Goal: Task Accomplishment & Management: Manage account settings

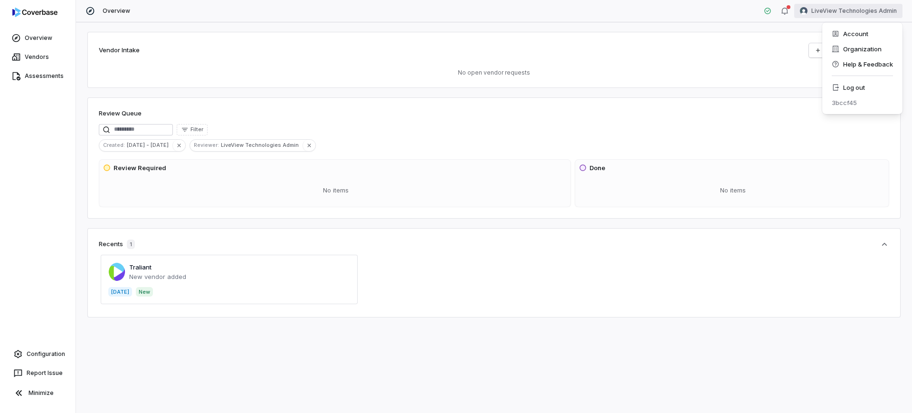
click at [867, 18] on html "Overview Vendors Assessments Configuration Report Issue Minimize Overview LiveV…" at bounding box center [456, 206] width 912 height 413
click at [845, 86] on div "Log out" at bounding box center [862, 87] width 73 height 15
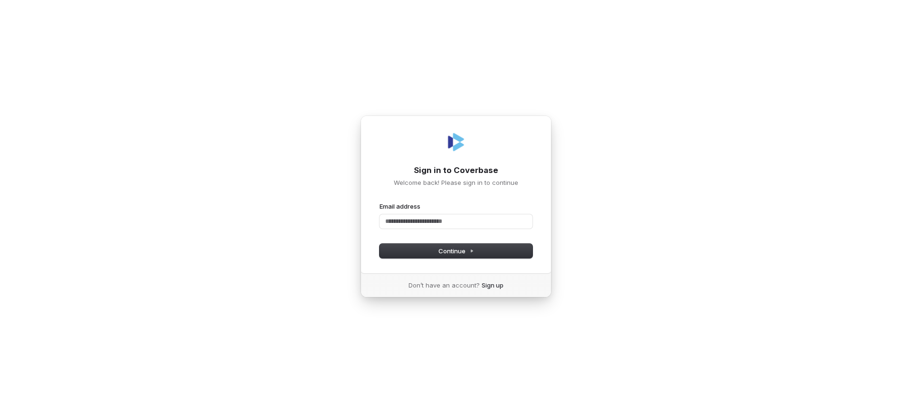
click at [0, 412] on com-1password-button at bounding box center [0, 413] width 0 height 0
click at [379, 202] on button "submit" at bounding box center [379, 202] width 0 height 0
type input "**********"
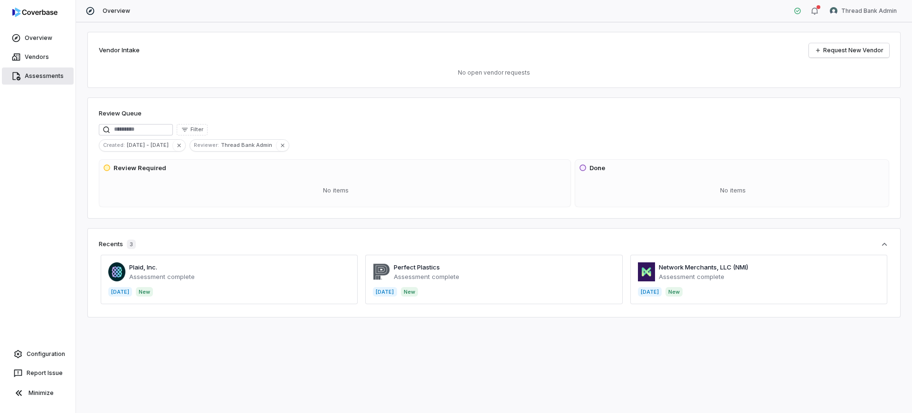
click at [22, 75] on link "Assessments" at bounding box center [38, 75] width 72 height 17
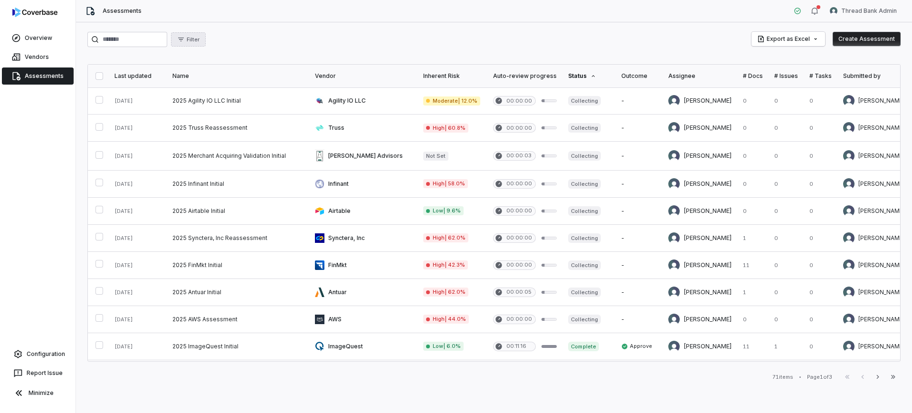
click at [206, 35] on button "Filter" at bounding box center [188, 39] width 35 height 14
drag, startPoint x: 240, startPoint y: 81, endPoint x: 240, endPoint y: 93, distance: 11.9
click at [240, 93] on div "Status Assignee Submitted by Inherent Risk Level Outcome" at bounding box center [243, 113] width 91 height 76
click at [240, 93] on div "Assignee" at bounding box center [243, 98] width 91 height 15
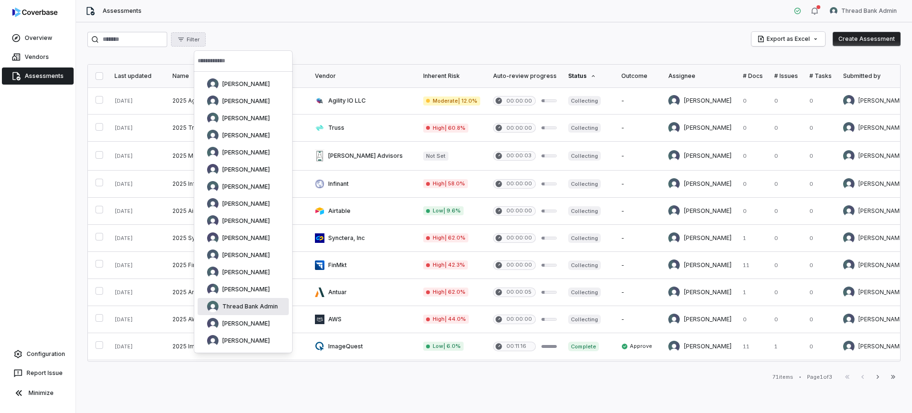
click at [266, 301] on div "Thread Bank Admin" at bounding box center [242, 306] width 71 height 11
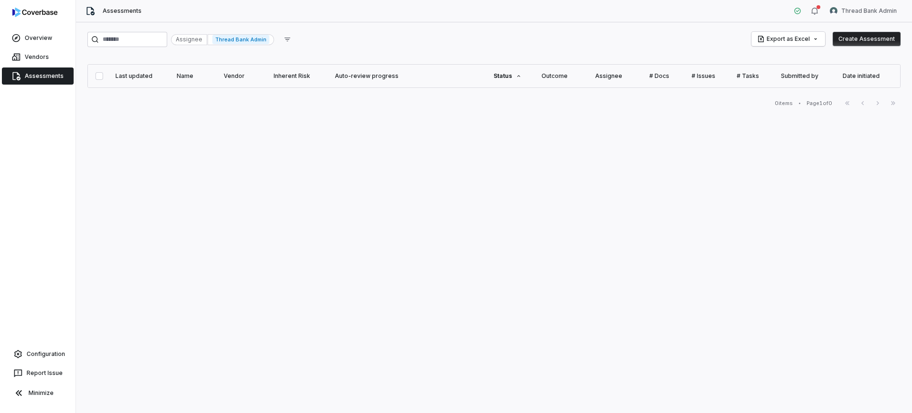
click at [54, 73] on span "Assessments" at bounding box center [44, 76] width 39 height 8
click at [269, 40] on span "Thread Bank Admin" at bounding box center [240, 39] width 57 height 9
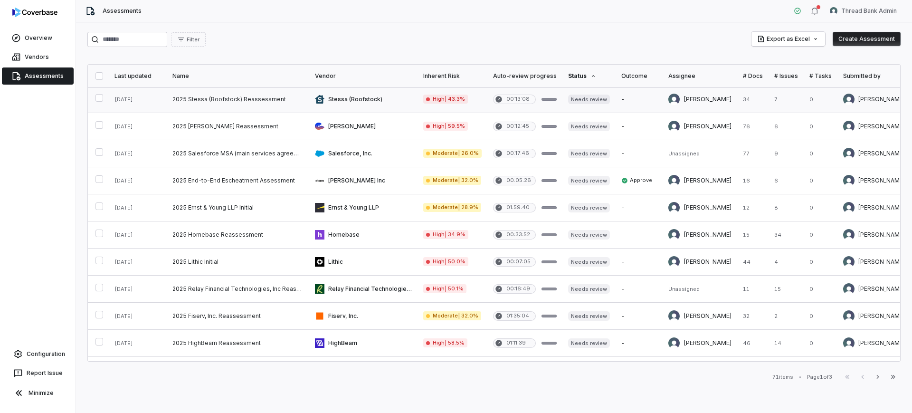
scroll to position [411, 0]
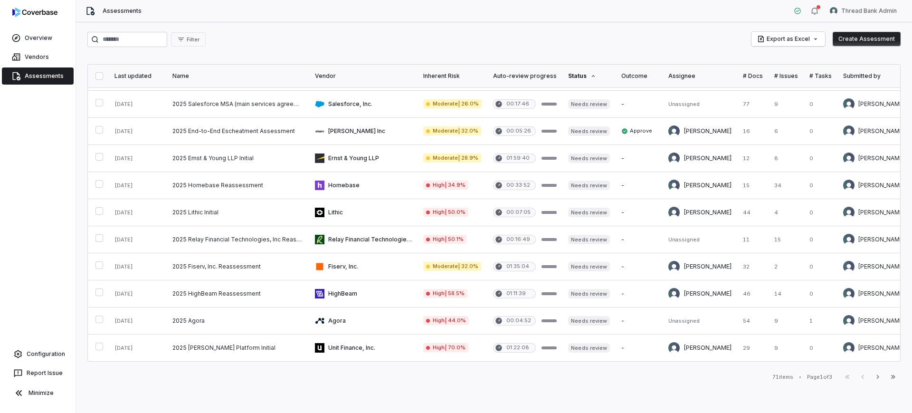
click at [139, 30] on div "Filter Export as Excel Create Assessment Last updated Name Vendor Inherent Risk…" at bounding box center [494, 217] width 836 height 390
click at [140, 38] on input "search" at bounding box center [127, 39] width 80 height 15
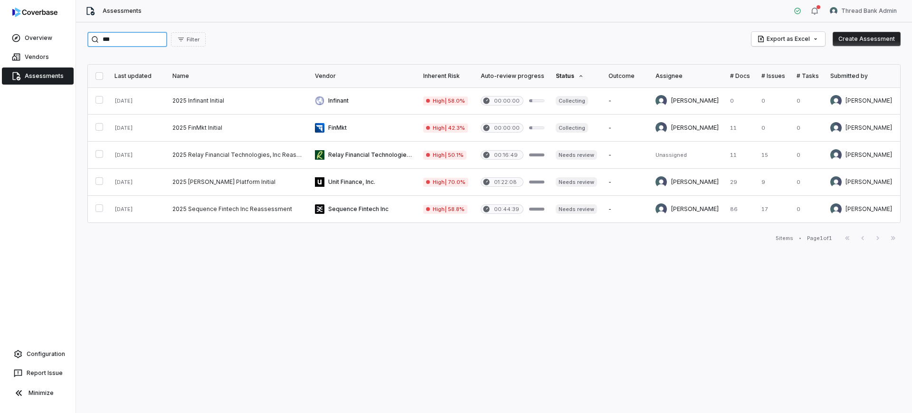
type input "***"
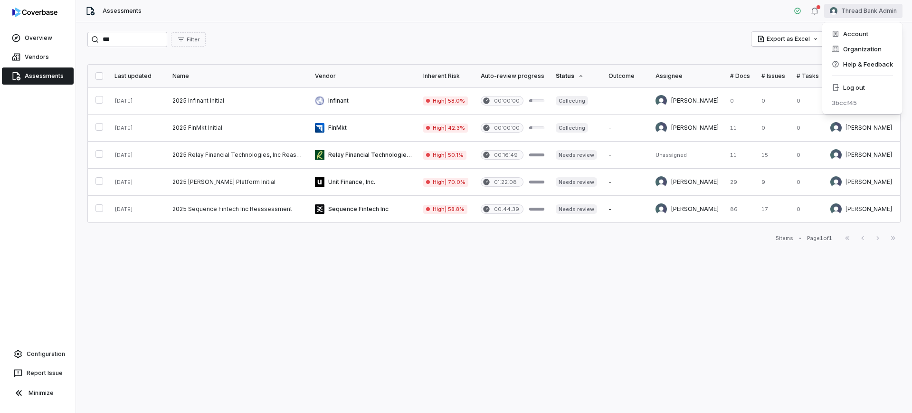
click at [868, 17] on html "Overview Vendors Assessments Configuration Report Issue Minimize Assessments Th…" at bounding box center [456, 206] width 912 height 413
click at [835, 86] on icon at bounding box center [835, 88] width 8 height 8
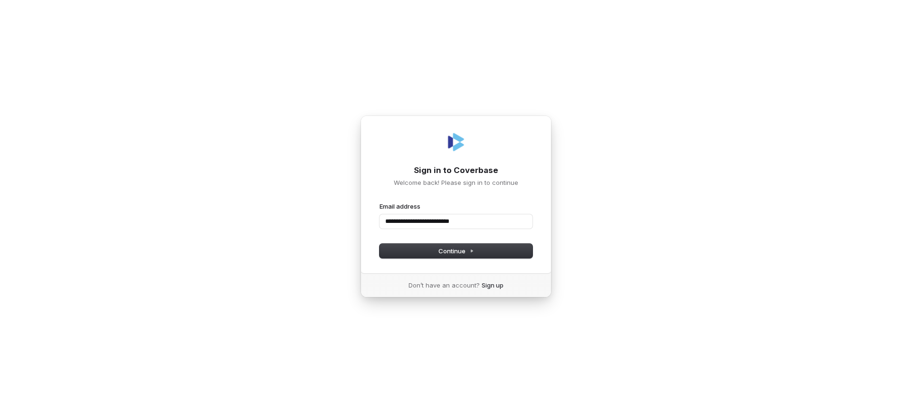
type input "**********"
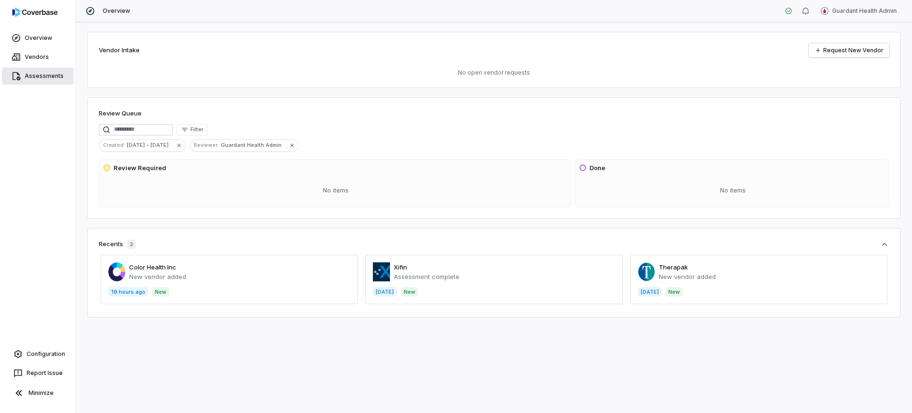
click at [31, 71] on link "Assessments" at bounding box center [38, 75] width 72 height 17
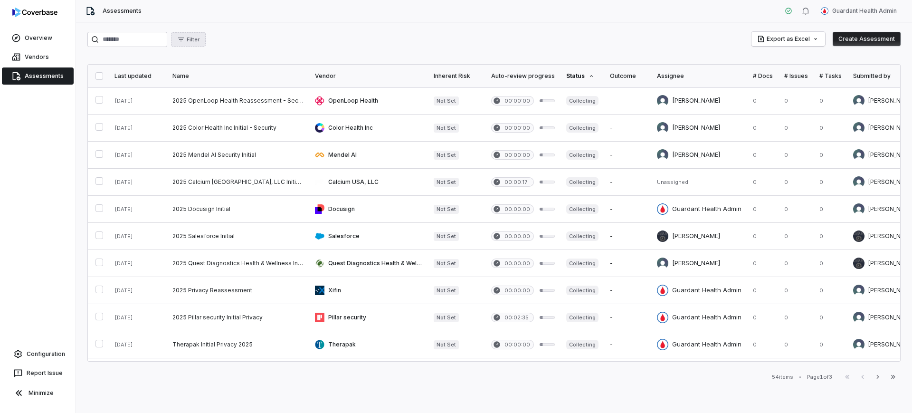
click at [206, 45] on button "Filter" at bounding box center [188, 39] width 35 height 14
click at [216, 102] on div "Assignee" at bounding box center [243, 98] width 91 height 15
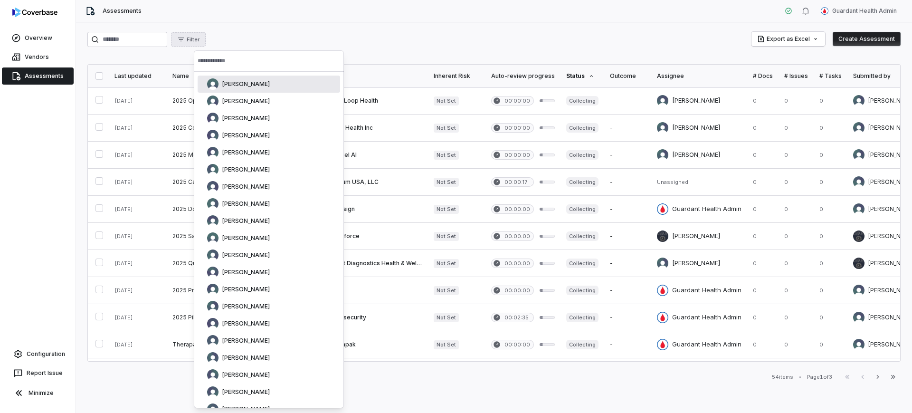
click at [243, 58] on input "text" at bounding box center [269, 60] width 142 height 21
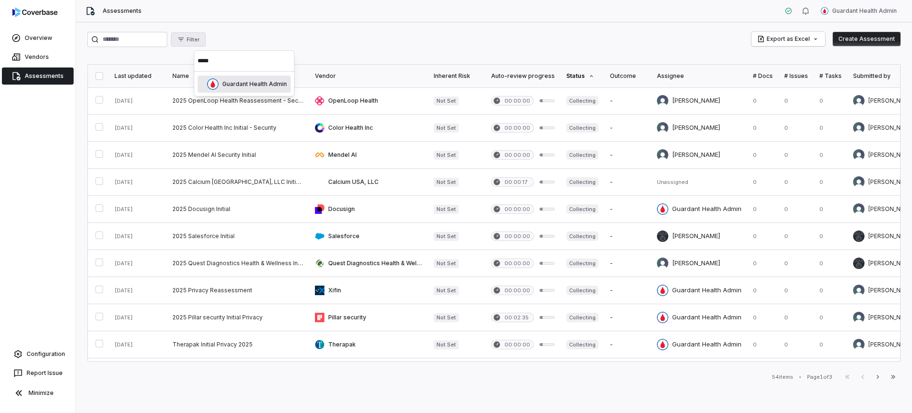
type input "*****"
click at [241, 83] on span "Guardant Health Admin" at bounding box center [254, 84] width 65 height 8
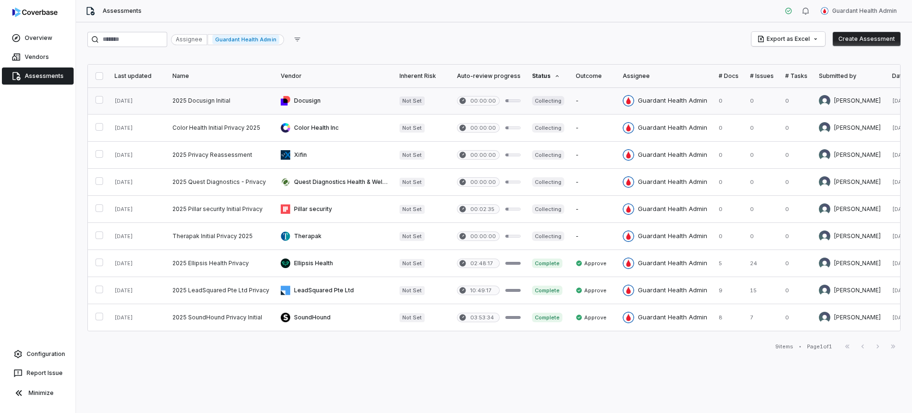
click at [380, 104] on link at bounding box center [334, 100] width 119 height 27
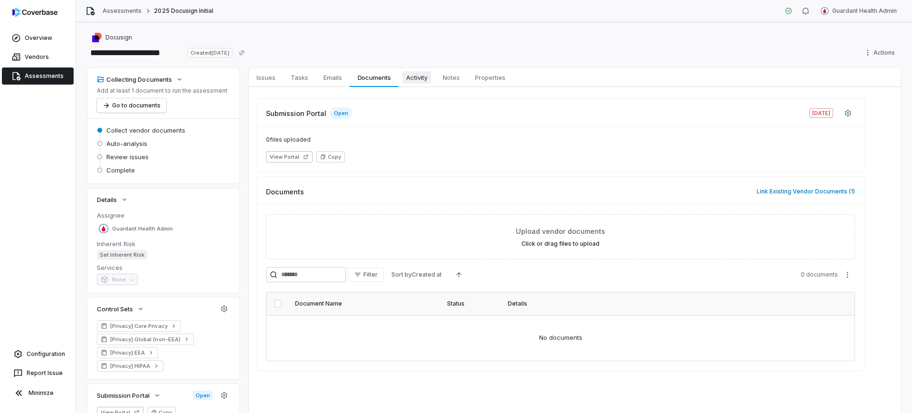
click at [415, 83] on span "Activity" at bounding box center [416, 77] width 29 height 12
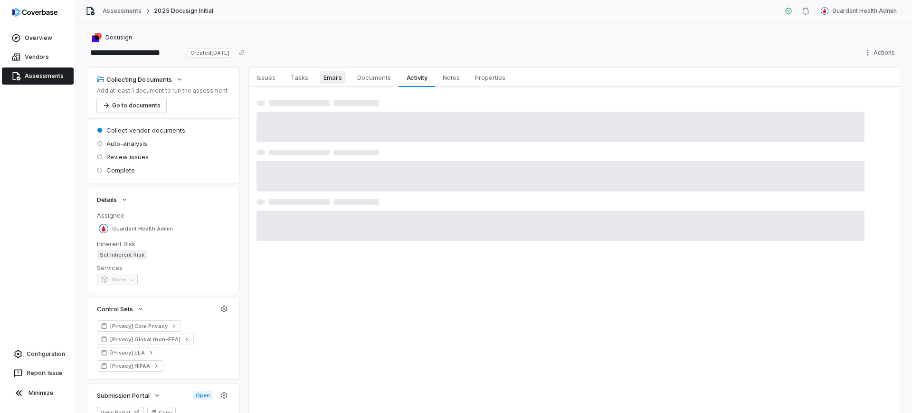
click at [340, 77] on span "Emails" at bounding box center [333, 77] width 26 height 12
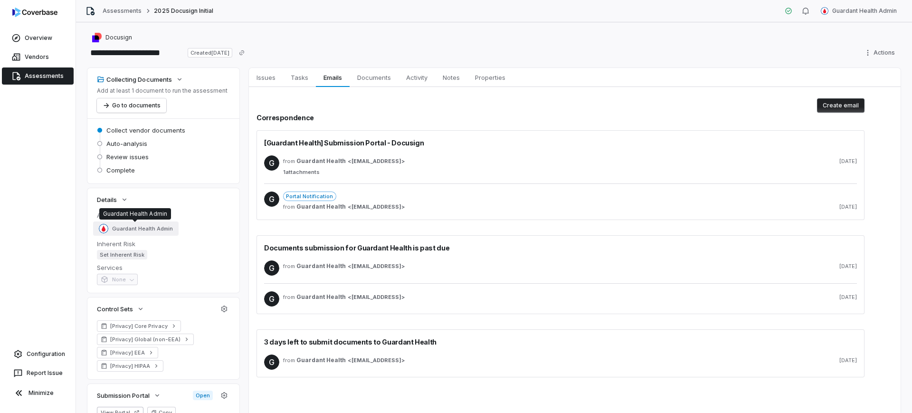
click at [142, 231] on span "Guardant Health Admin" at bounding box center [142, 228] width 61 height 7
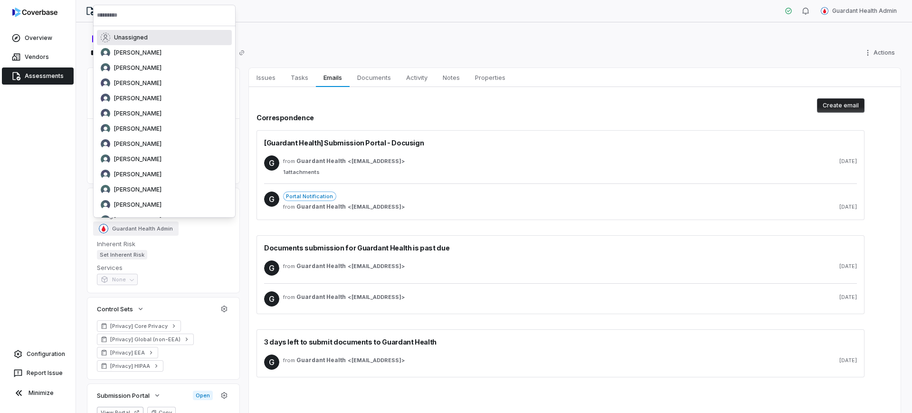
click at [152, 34] on div "Unassigned" at bounding box center [164, 37] width 127 height 9
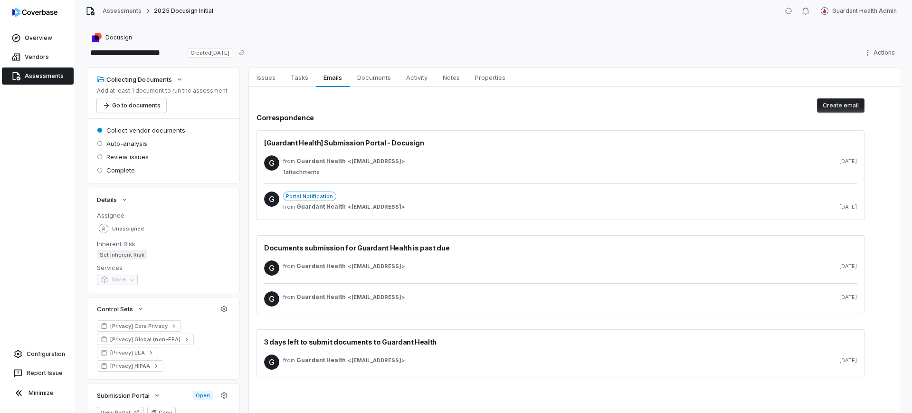
click at [128, 15] on div "Assessments 2025 Docusign Initial" at bounding box center [149, 10] width 128 height 9
click at [128, 12] on link "Assessments" at bounding box center [122, 11] width 39 height 8
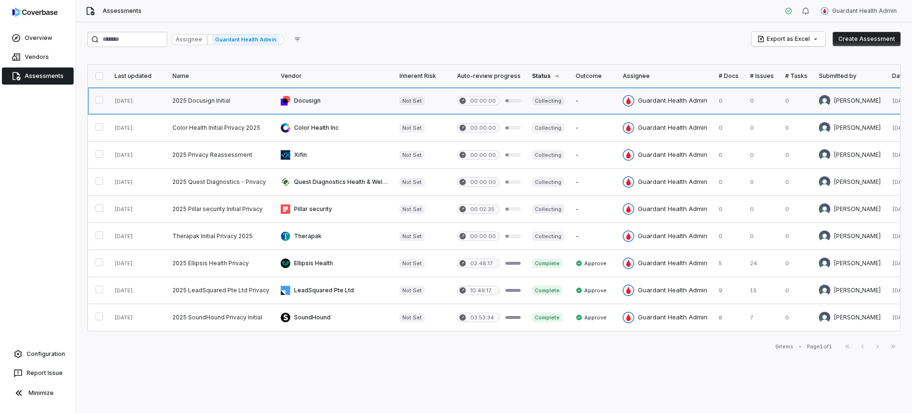
click at [377, 97] on link at bounding box center [334, 100] width 119 height 27
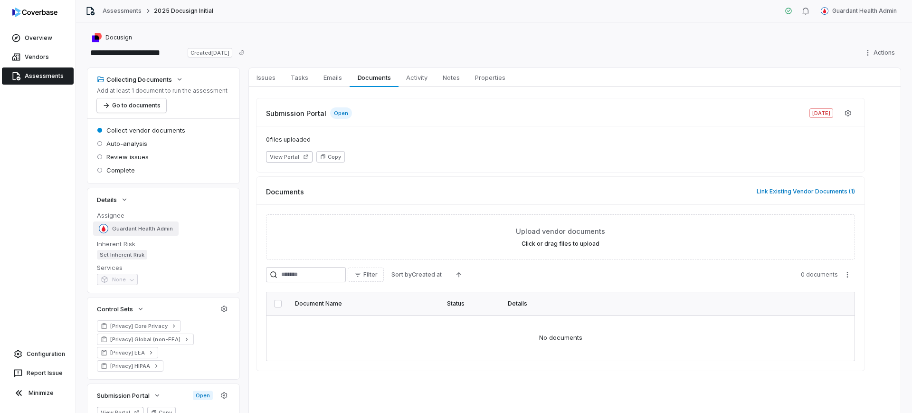
click at [148, 224] on div "Guardant Health Admin" at bounding box center [136, 228] width 74 height 9
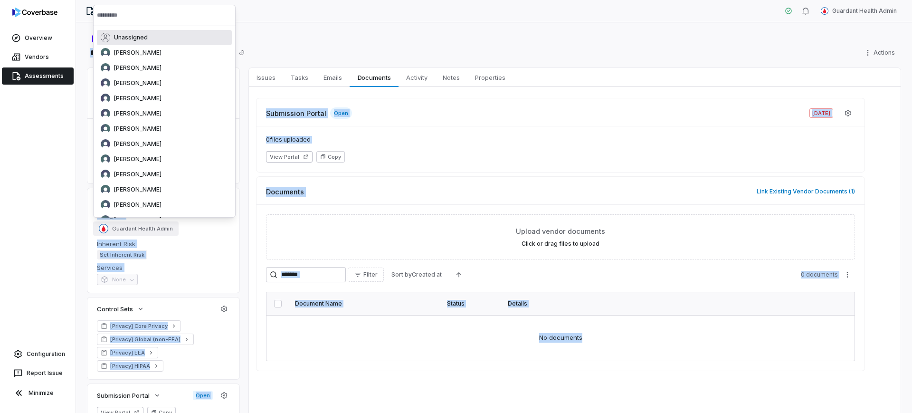
drag, startPoint x: 151, startPoint y: 43, endPoint x: 223, endPoint y: 26, distance: 74.2
click at [154, 38] on div "Unassigned" at bounding box center [164, 37] width 127 height 9
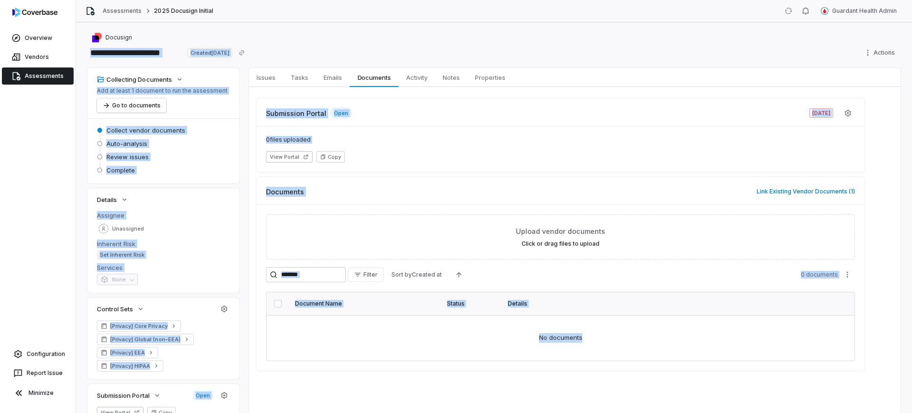
click at [184, 252] on dd "Set Inherent Risk" at bounding box center [163, 254] width 133 height 9
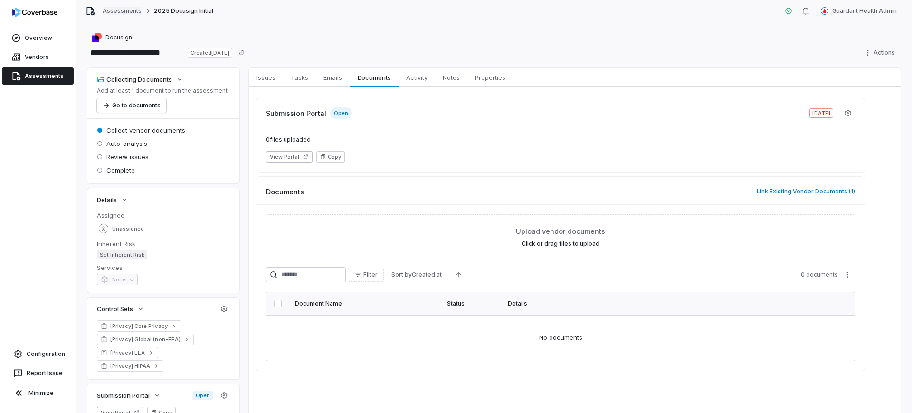
click at [116, 13] on link "Assessments" at bounding box center [122, 11] width 39 height 8
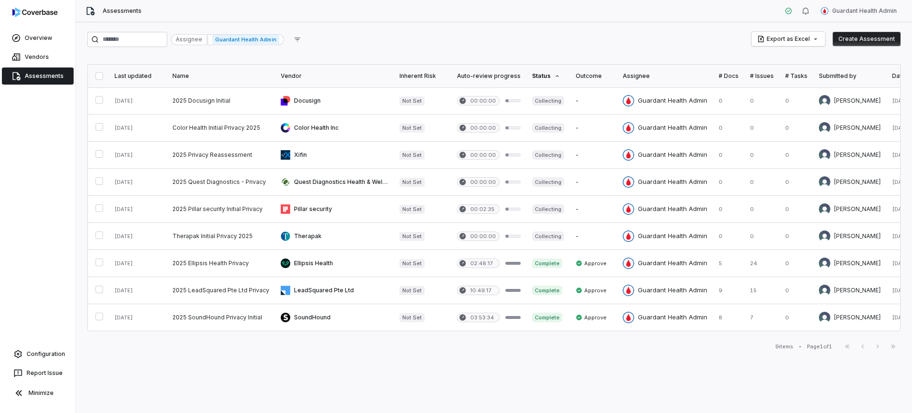
click at [49, 74] on span "Assessments" at bounding box center [44, 76] width 39 height 8
click at [42, 60] on span "Vendors" at bounding box center [37, 57] width 24 height 8
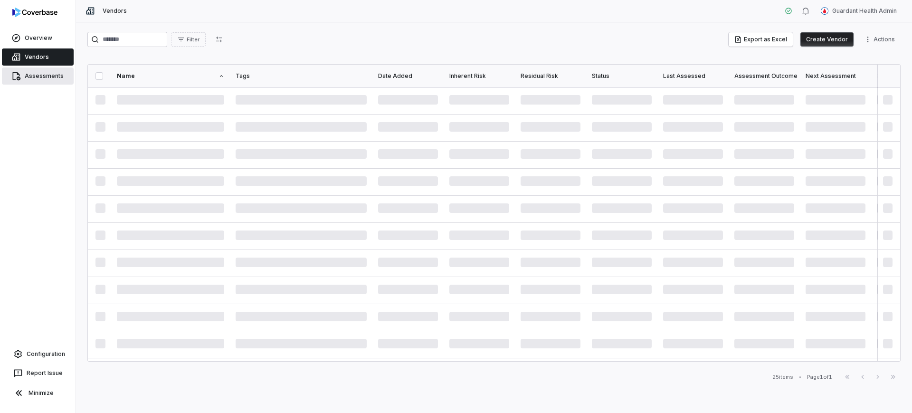
click at [48, 75] on span "Assessments" at bounding box center [44, 76] width 39 height 8
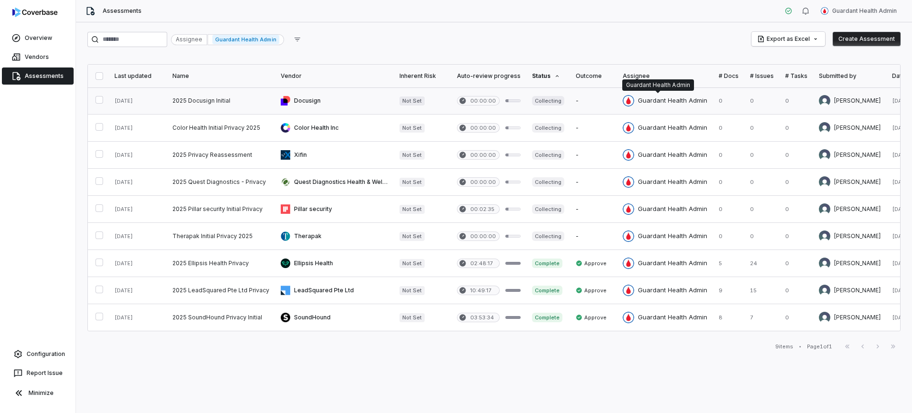
click at [633, 94] on link at bounding box center [665, 100] width 96 height 27
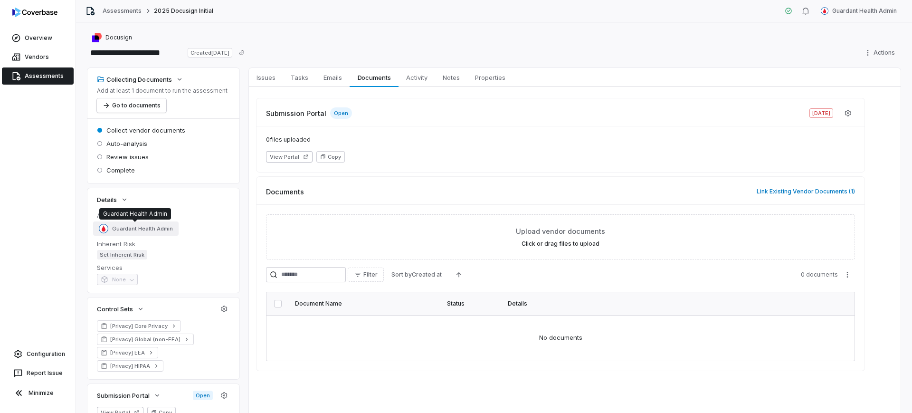
click at [152, 231] on span "Guardant Health Admin" at bounding box center [142, 228] width 61 height 7
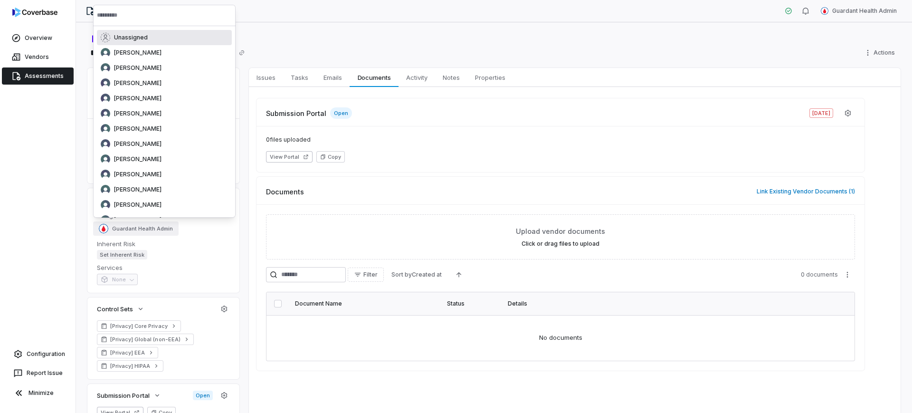
click at [129, 35] on span "Unassigned" at bounding box center [131, 38] width 34 height 8
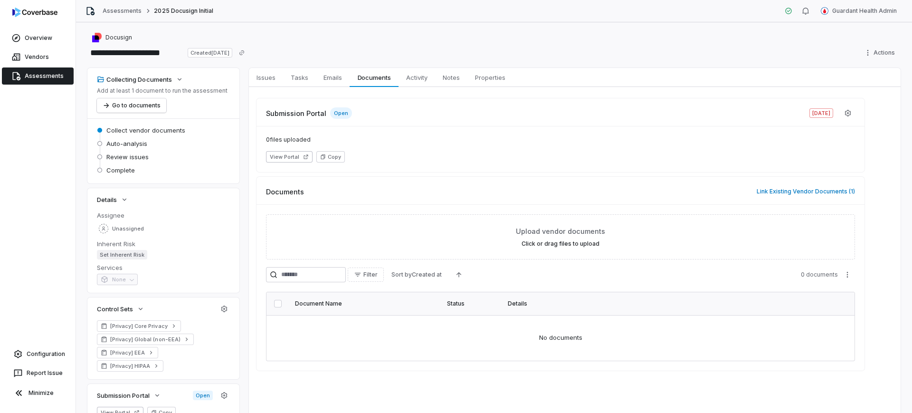
click at [173, 226] on div "Unassigned" at bounding box center [163, 228] width 133 height 14
click at [53, 241] on div "Overview Vendors Assessments Configuration Report Issue Minimize" at bounding box center [37, 206] width 75 height 413
click at [120, 8] on link "Assessments" at bounding box center [122, 11] width 39 height 8
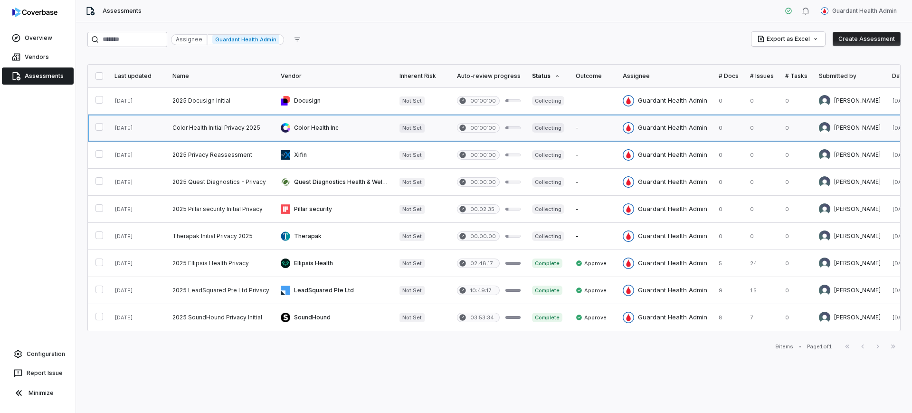
click at [325, 133] on link at bounding box center [334, 127] width 119 height 27
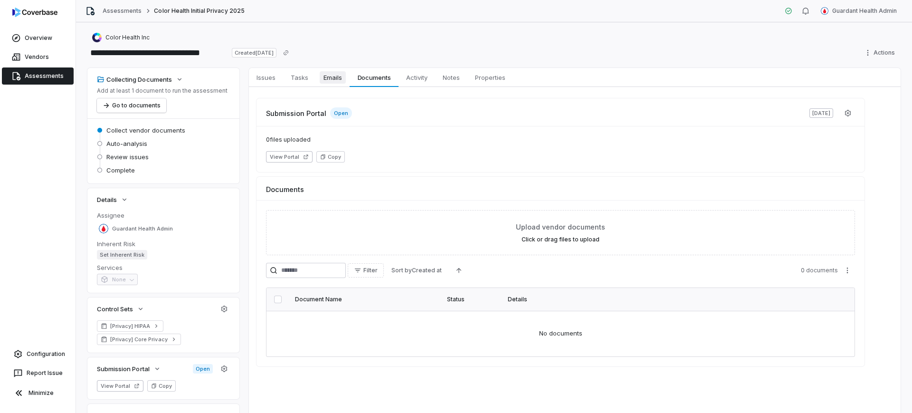
click at [327, 75] on span "Emails" at bounding box center [333, 77] width 26 height 12
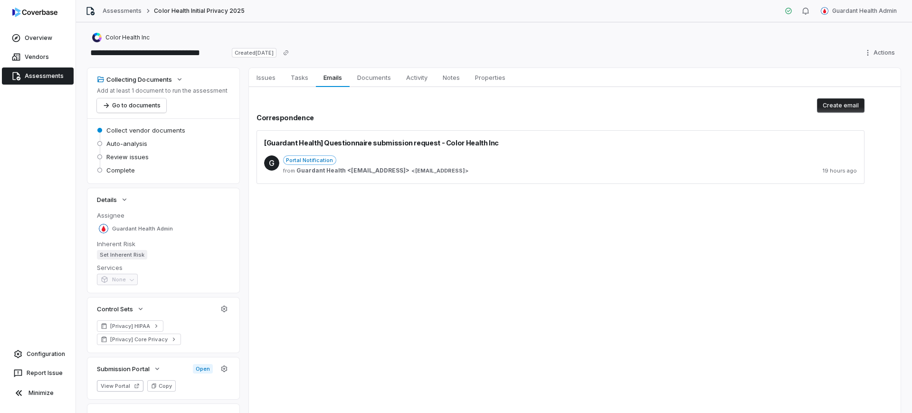
click at [456, 164] on div "Portal Notification" at bounding box center [570, 159] width 574 height 9
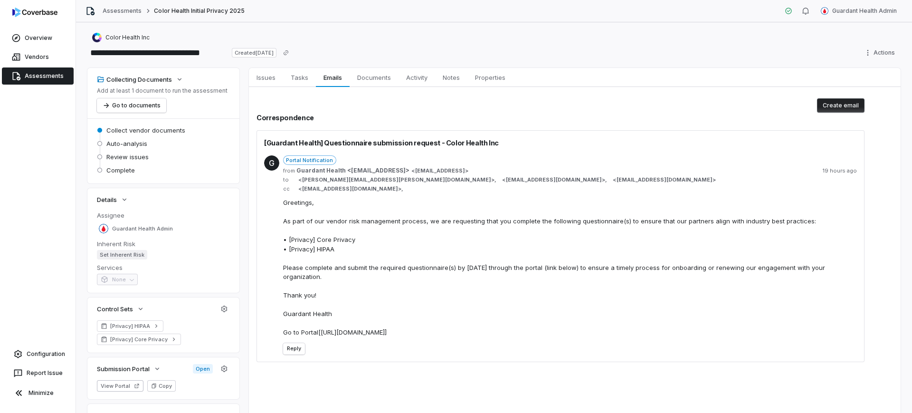
click at [533, 209] on div "Greetings, As part of our vendor risk management process, we are requesting tha…" at bounding box center [570, 267] width 574 height 139
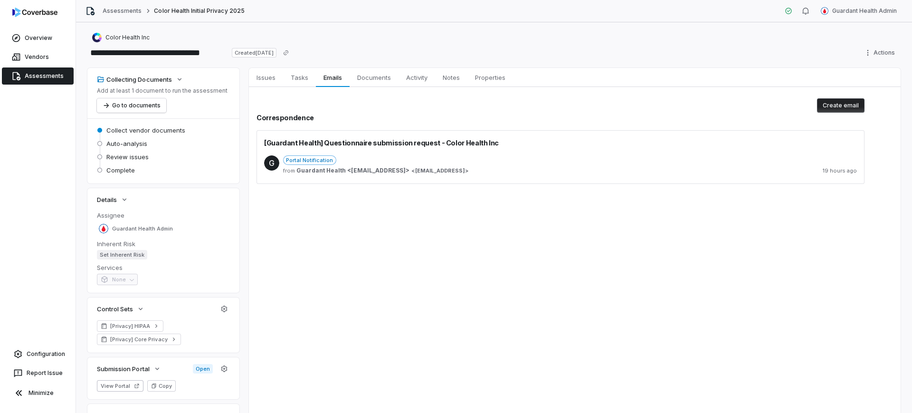
click at [122, 15] on div "Assessments Color Health Initial Privacy 2025" at bounding box center [164, 10] width 159 height 9
click at [123, 12] on link "Assessments" at bounding box center [122, 11] width 39 height 8
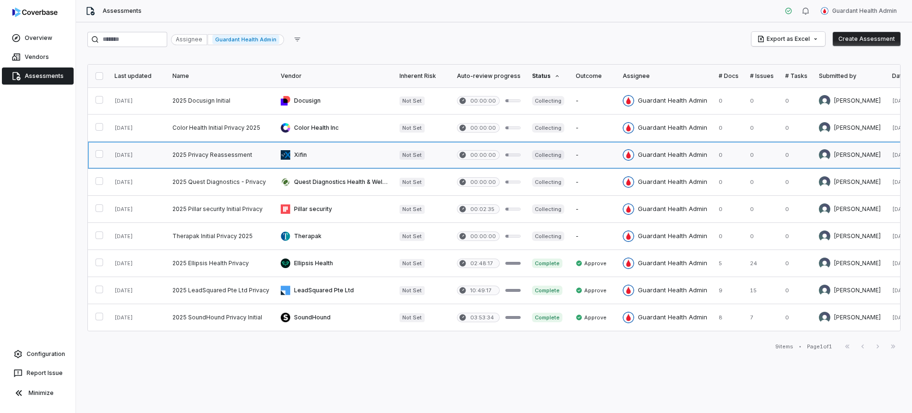
click at [356, 160] on link at bounding box center [334, 155] width 119 height 27
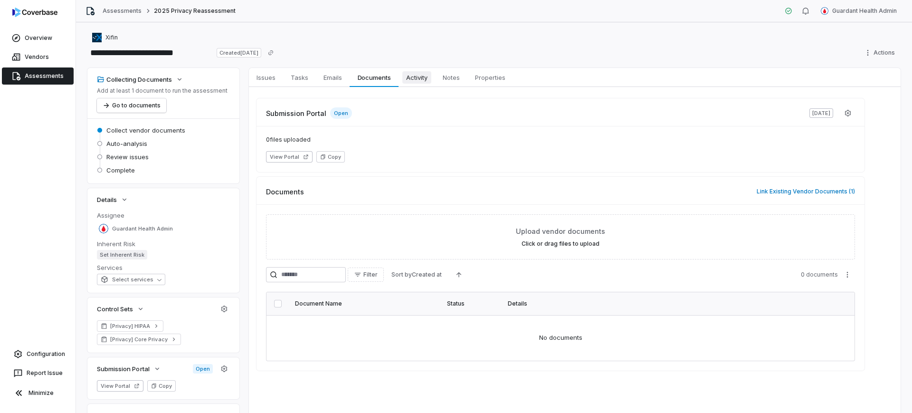
click at [402, 85] on link "Activity Activity" at bounding box center [416, 77] width 37 height 19
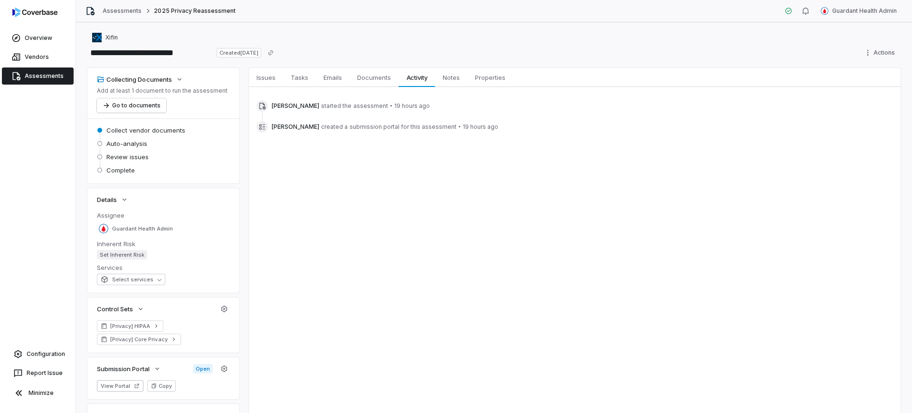
click at [322, 87] on div "Justin Trimachi started the assessment • 19 hours ago Justin Trimachi created a…" at bounding box center [574, 116] width 651 height 59
click at [327, 85] on link "Emails Emails" at bounding box center [333, 77] width 34 height 19
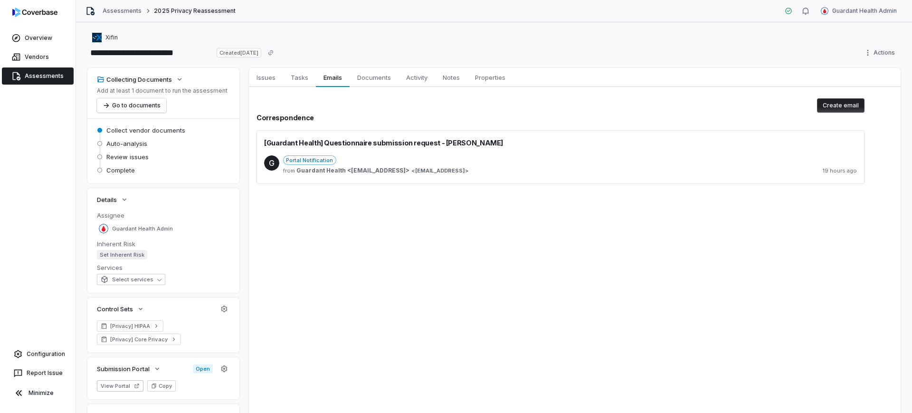
click at [432, 157] on div "Portal Notification" at bounding box center [570, 159] width 574 height 9
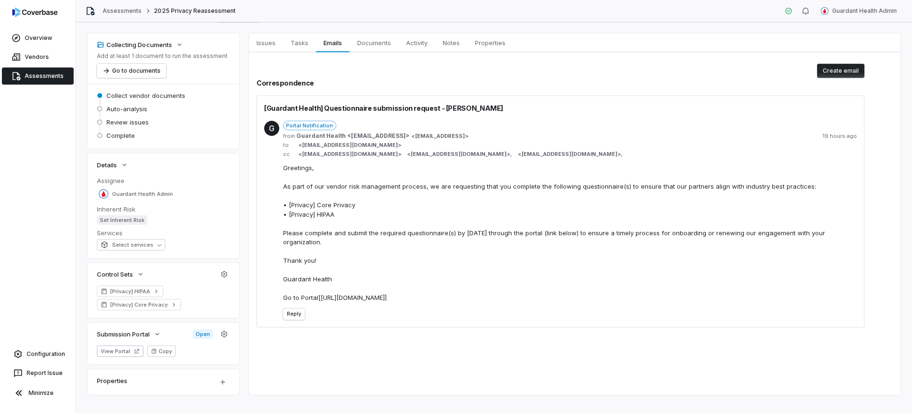
scroll to position [47, 0]
